Goal: Download file/media

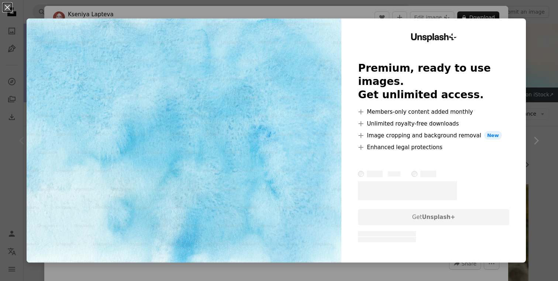
scroll to position [85, 0]
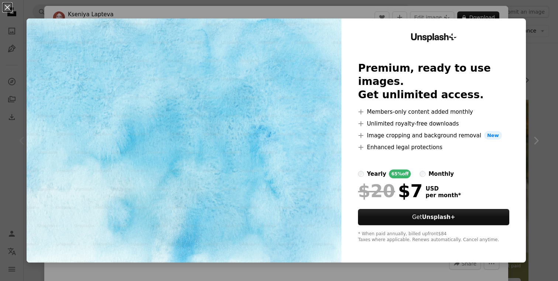
click at [535, 55] on div "An X shape Unsplash+ Premium, ready to use images. Get unlimited access. A plus…" at bounding box center [279, 140] width 558 height 281
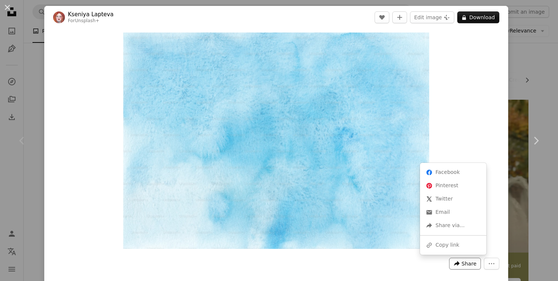
click at [473, 263] on span "Share" at bounding box center [469, 263] width 15 height 11
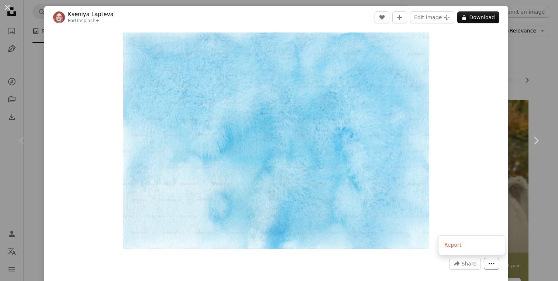
click at [495, 265] on icon "More Actions" at bounding box center [492, 263] width 7 height 7
click at [499, 229] on dialog "An X shape Chevron left Chevron right [PERSON_NAME] For Unsplash+ A heart A plu…" at bounding box center [279, 140] width 558 height 281
click at [552, 133] on link "Chevron right" at bounding box center [536, 140] width 44 height 71
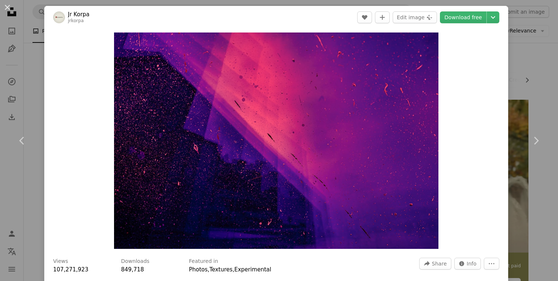
click at [36, 83] on div "An X shape Chevron left Chevron right Jr Korpa jrkorpa A heart A plus sign Edit…" at bounding box center [279, 140] width 558 height 281
